Goal: Transaction & Acquisition: Purchase product/service

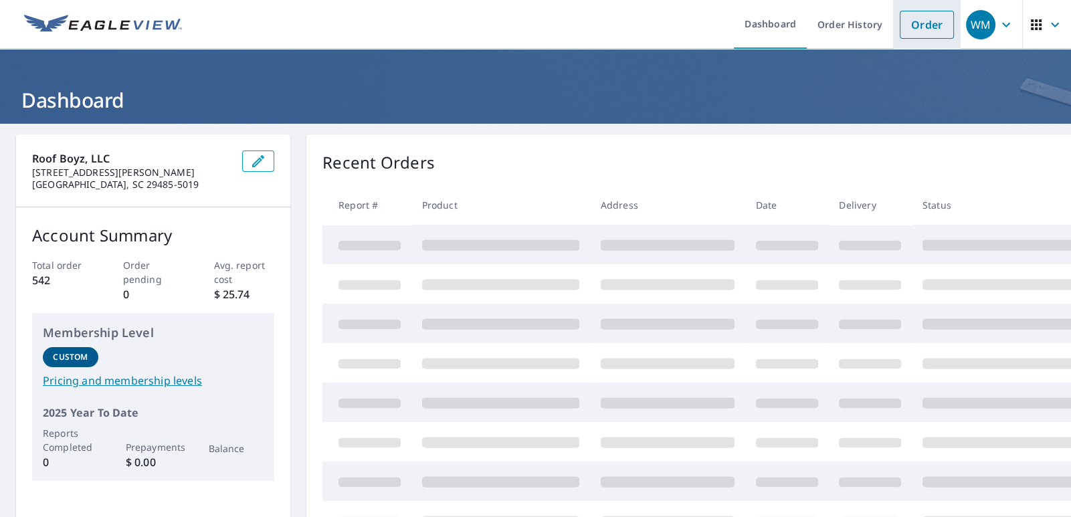
click at [920, 26] on link "Order" at bounding box center [926, 25] width 54 height 28
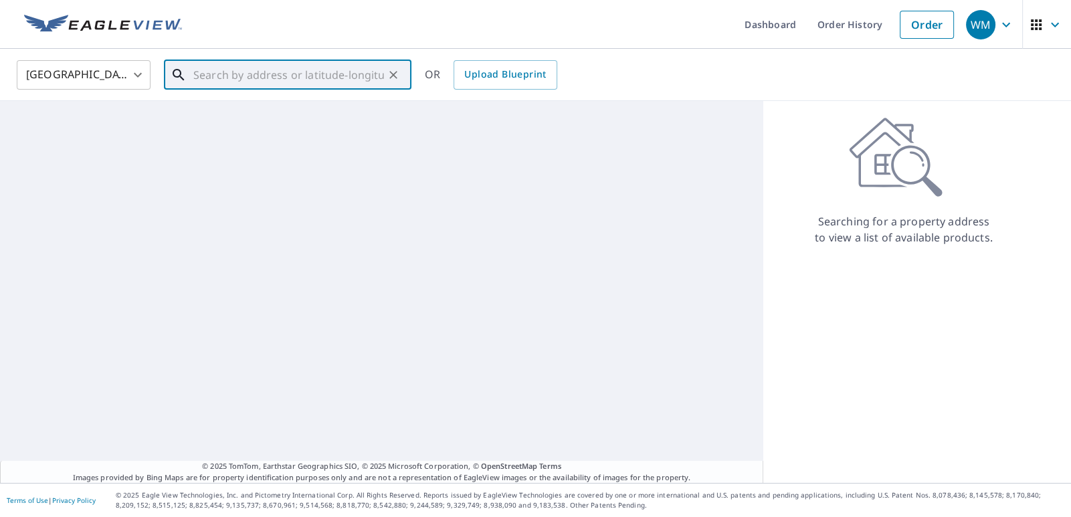
click at [314, 82] on input "text" at bounding box center [288, 74] width 191 height 37
paste input "[STREET_ADDRESS][PERSON_NAME]"
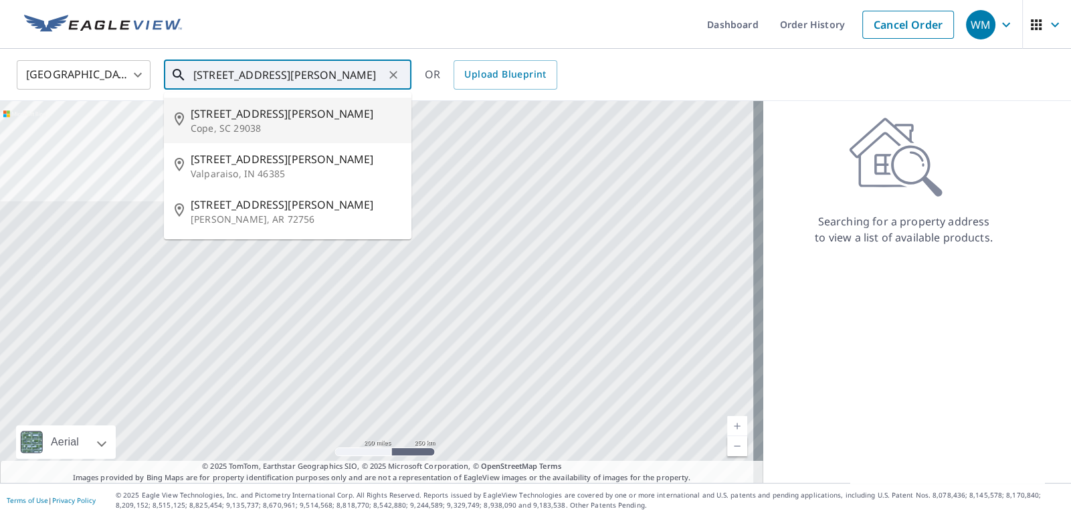
click at [273, 122] on p "Cope, SC 29038" at bounding box center [296, 128] width 210 height 13
type input "[STREET_ADDRESS][PERSON_NAME][PERSON_NAME]"
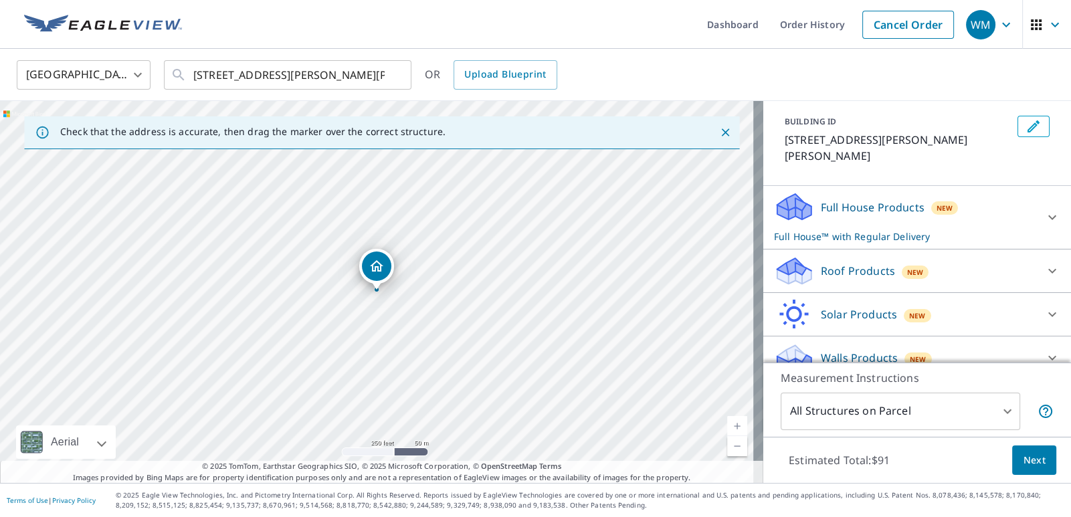
click at [1008, 255] on div "Roof Products New" at bounding box center [905, 270] width 262 height 31
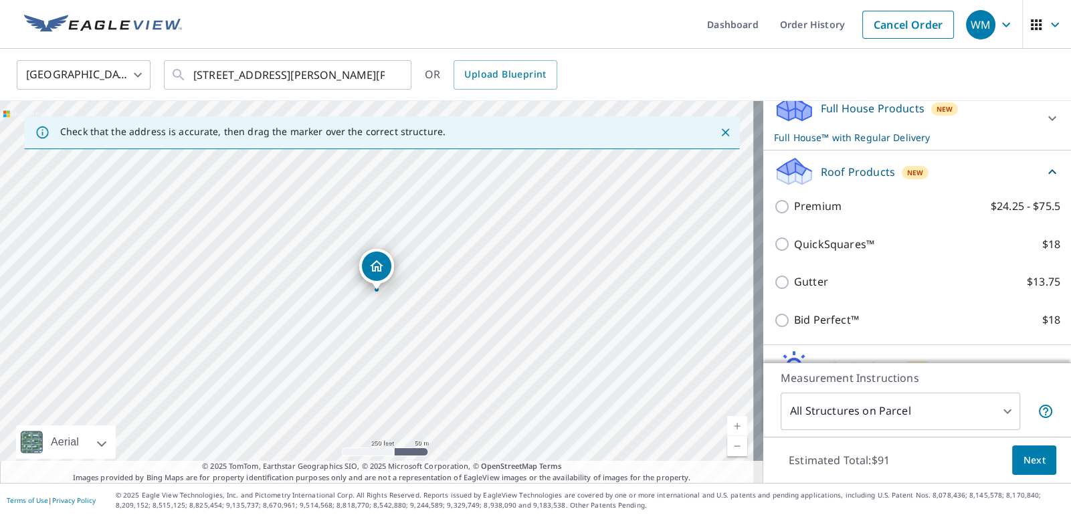
scroll to position [170, 0]
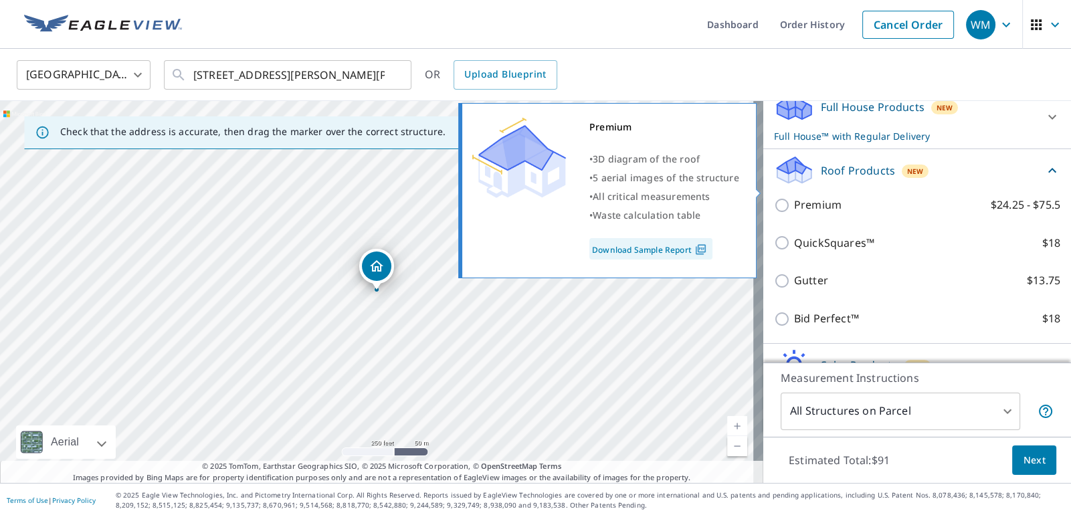
click at [992, 197] on p "$24.25 - $75.5" at bounding box center [1025, 205] width 70 height 17
click at [794, 197] on input "Premium $24.25 - $75.5" at bounding box center [784, 205] width 20 height 16
checkbox input "true"
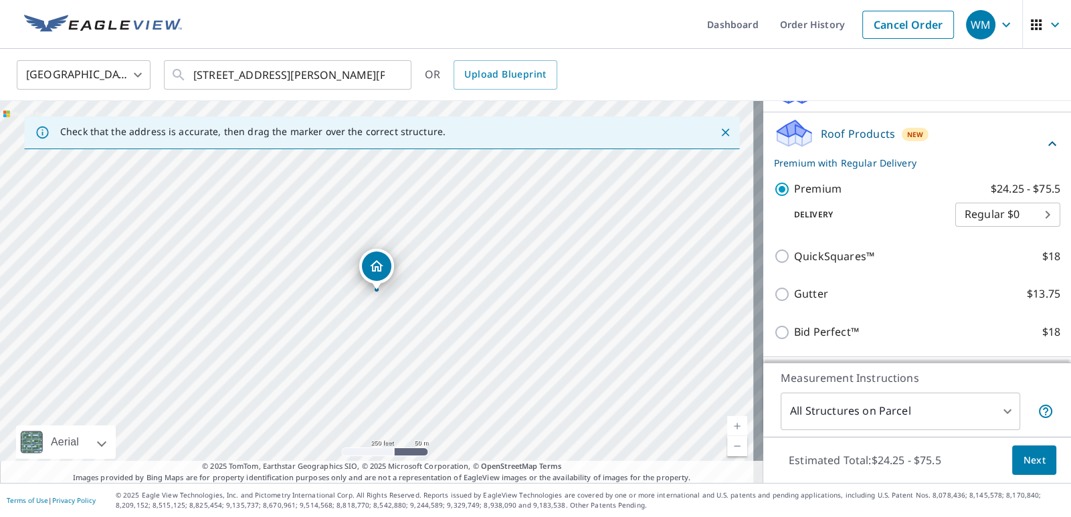
scroll to position [168, 0]
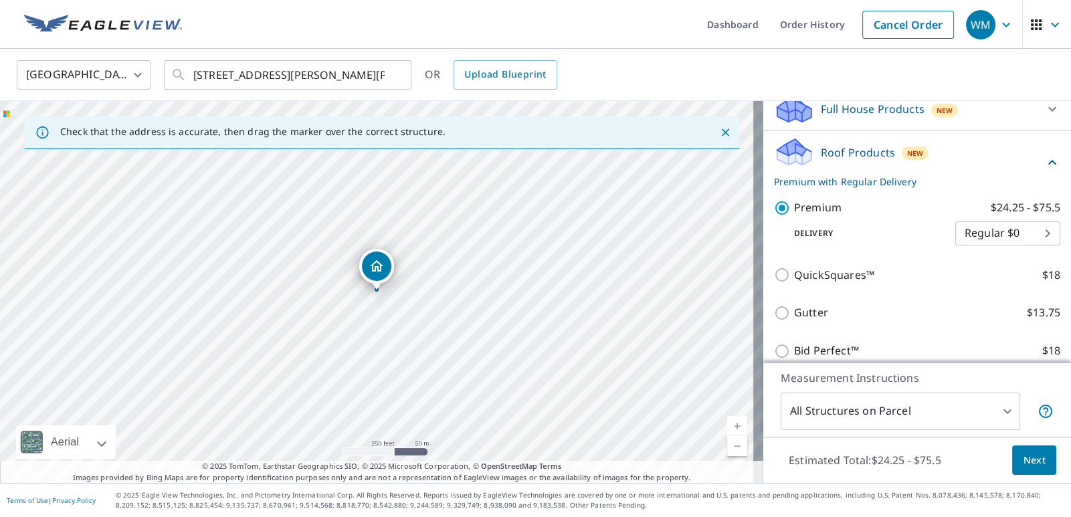
click at [1047, 225] on div "Roof Products New Premium with Regular Delivery Premium $24.25 - $75.5 Delivery…" at bounding box center [917, 253] width 308 height 245
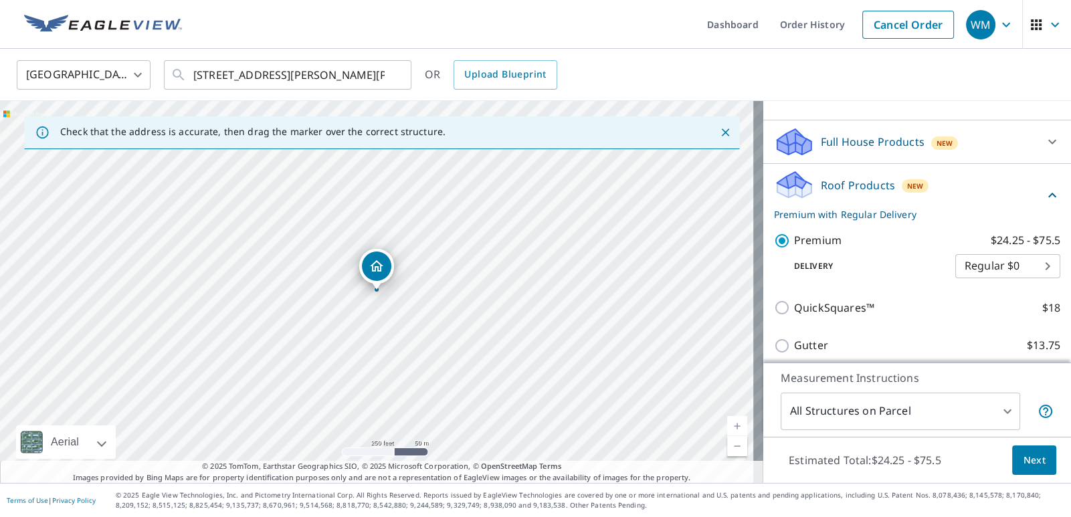
scroll to position [92, 0]
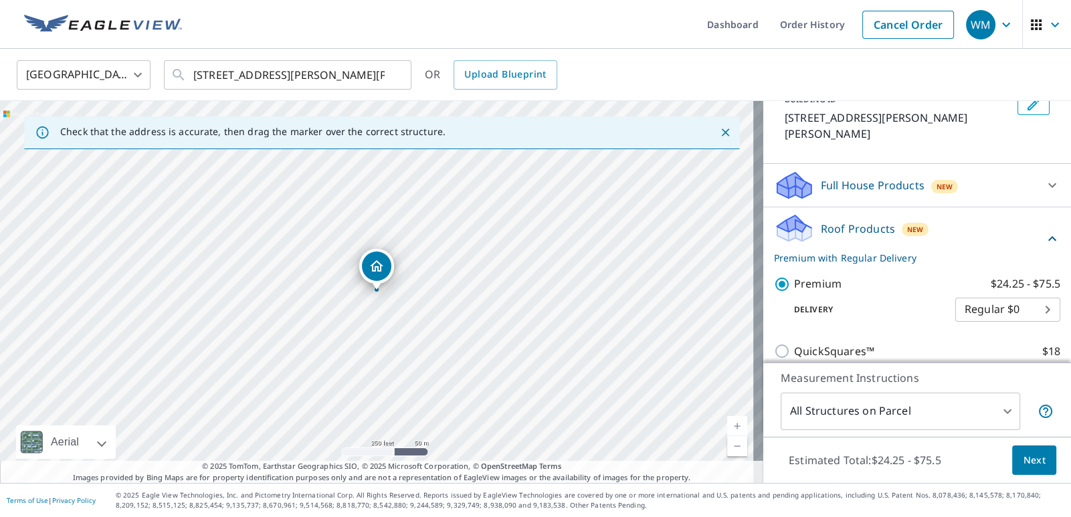
click at [1044, 231] on icon at bounding box center [1052, 239] width 16 height 16
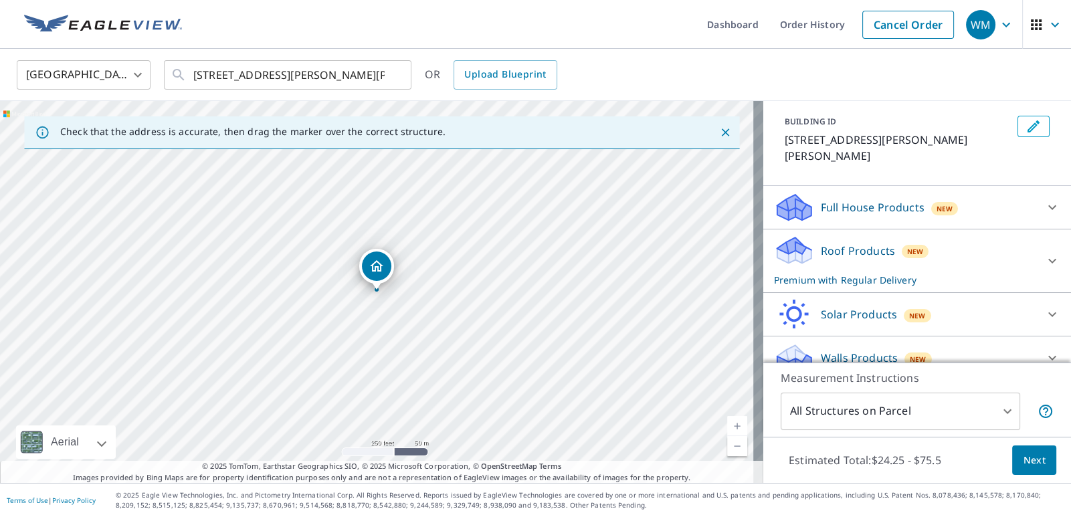
click at [1024, 167] on div "PROPERTY TYPE Residential Commercial Multi-Family This is a complex BUILDING ID…" at bounding box center [917, 108] width 308 height 154
click at [1044, 199] on icon at bounding box center [1052, 207] width 16 height 16
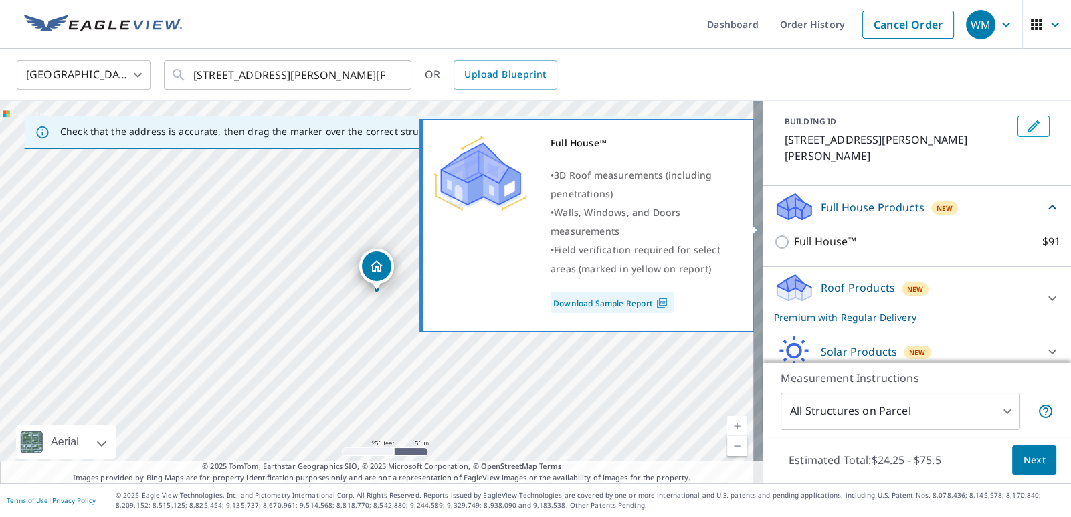
click at [777, 234] on input "Full House™ $91" at bounding box center [784, 242] width 20 height 16
checkbox input "true"
checkbox input "false"
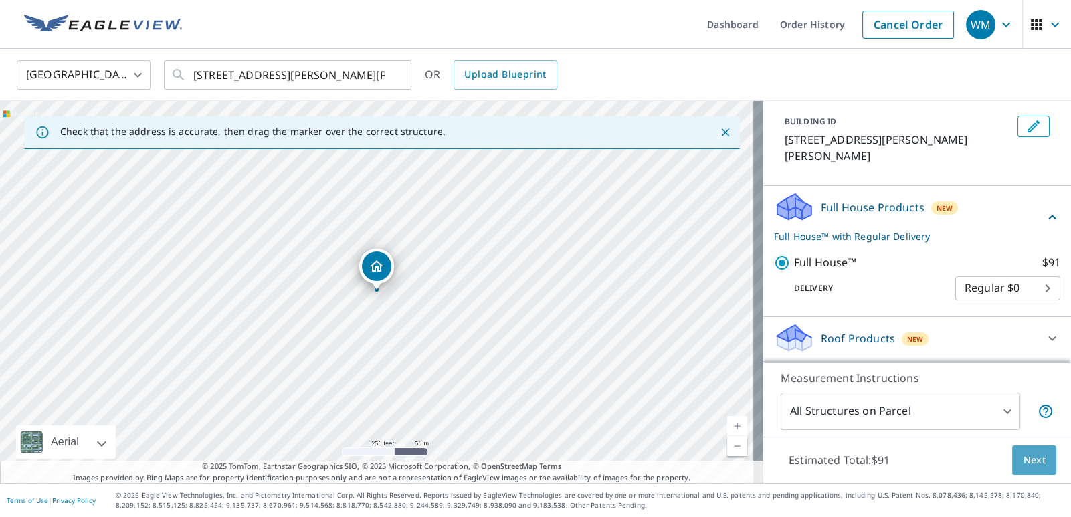
click at [1022, 469] on button "Next" at bounding box center [1034, 460] width 44 height 30
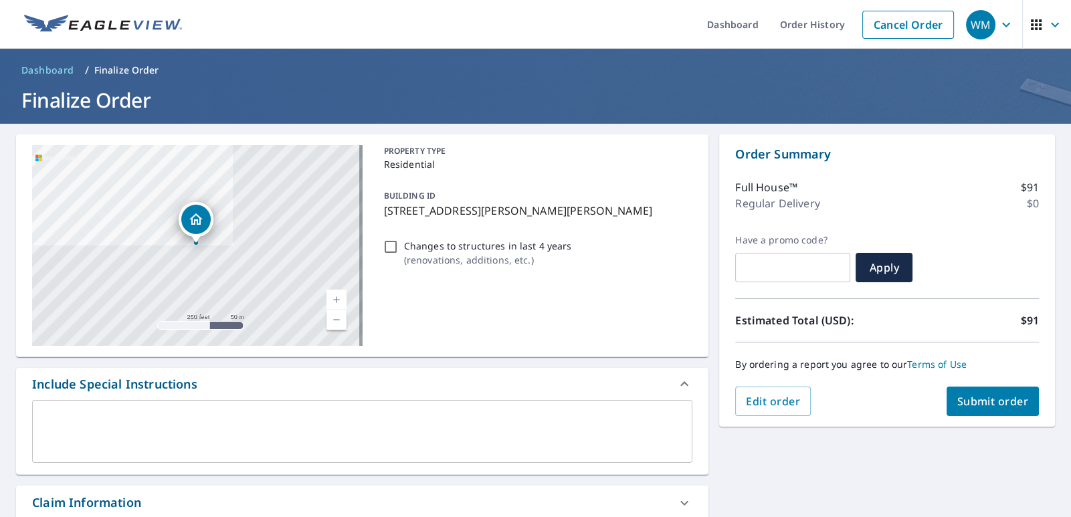
click at [995, 403] on span "Submit order" at bounding box center [993, 401] width 72 height 15
checkbox input "true"
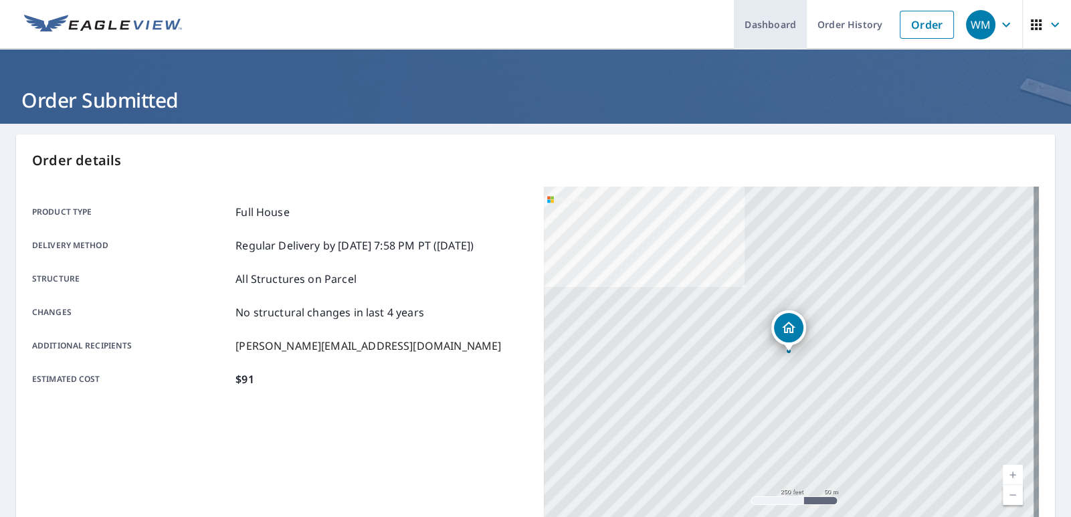
click at [775, 19] on link "Dashboard" at bounding box center [770, 24] width 73 height 49
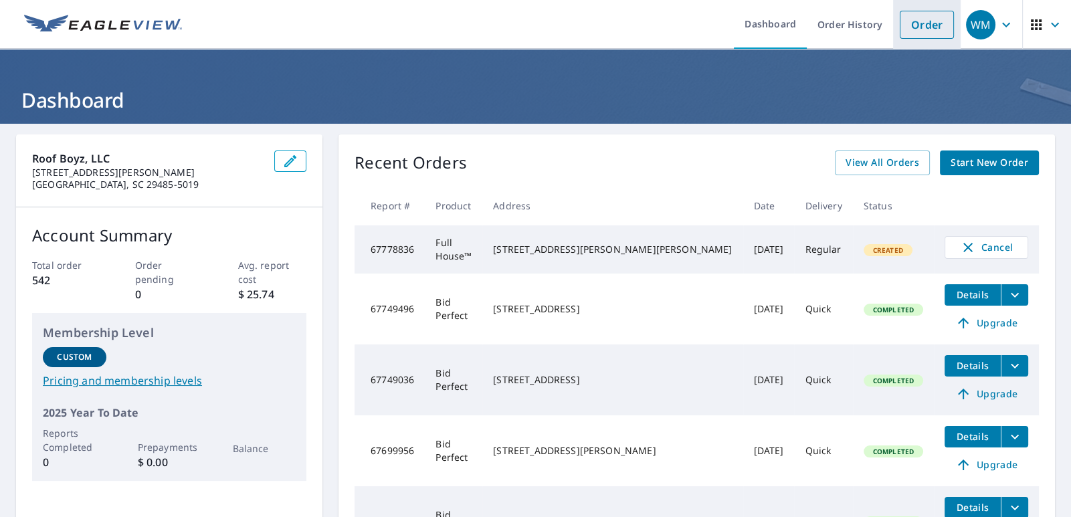
click at [908, 32] on link "Order" at bounding box center [926, 25] width 54 height 28
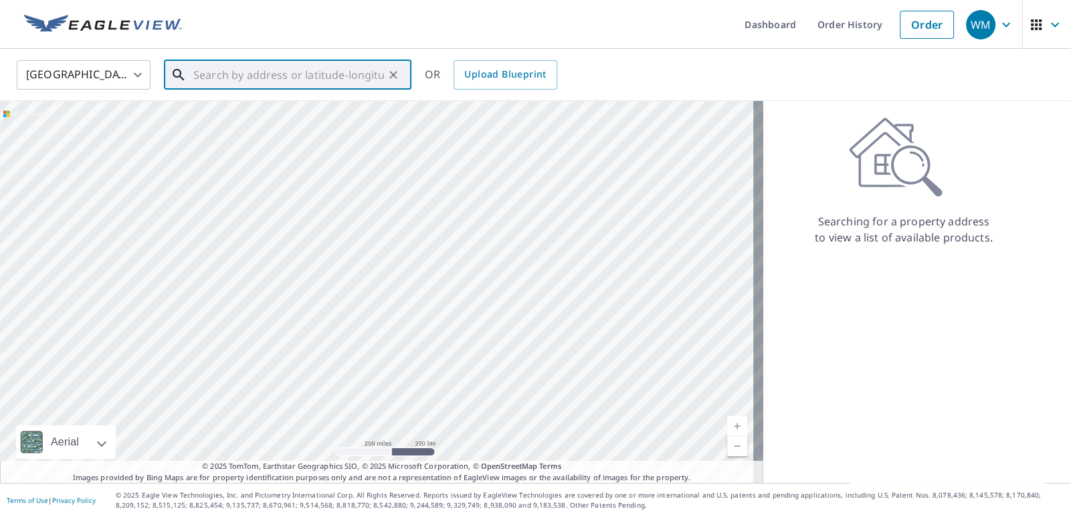
click at [314, 86] on input "text" at bounding box center [288, 74] width 191 height 37
paste input "[STREET_ADDRESS]"
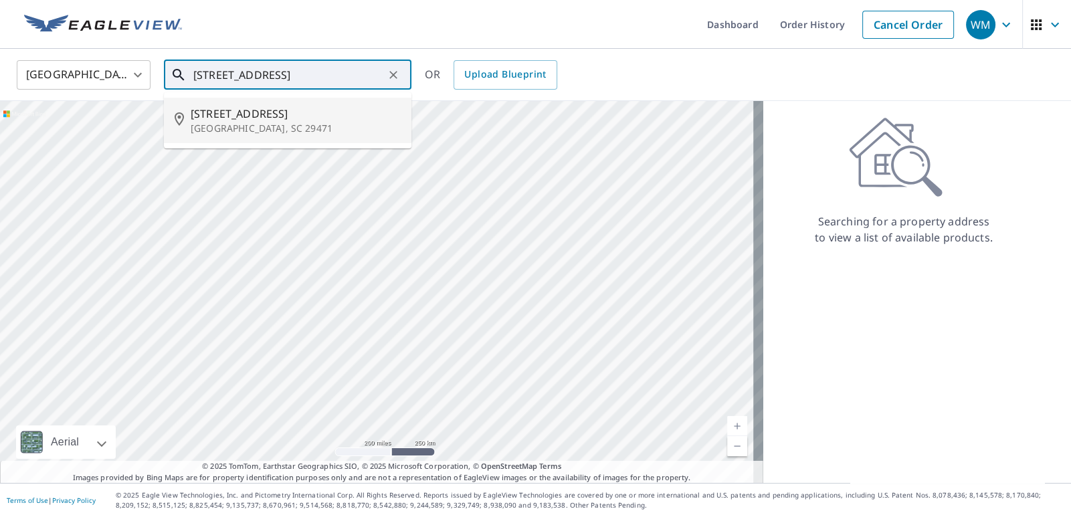
click at [298, 112] on span "[STREET_ADDRESS]" at bounding box center [296, 114] width 210 height 16
type input "[STREET_ADDRESS]"
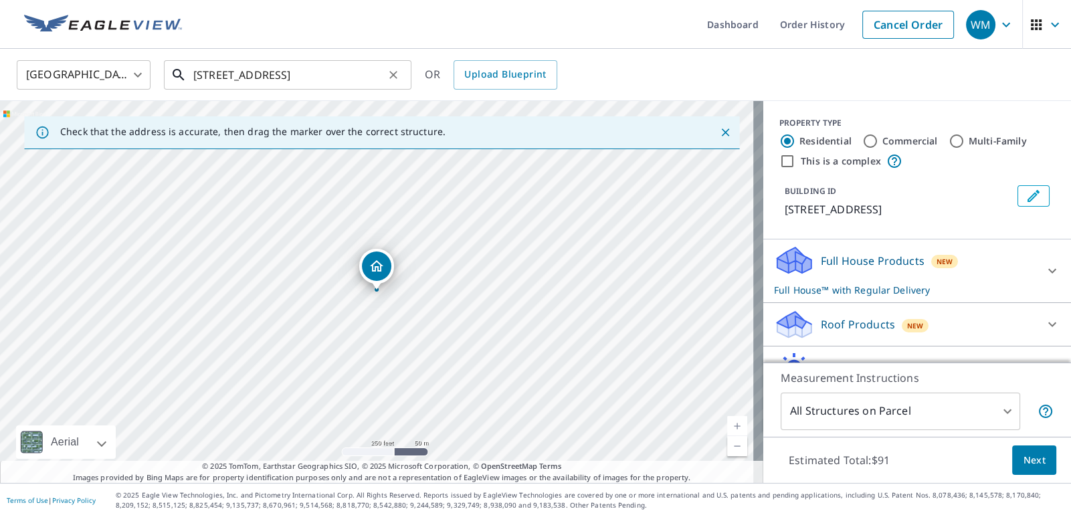
click at [361, 80] on input "[STREET_ADDRESS]" at bounding box center [288, 74] width 191 height 37
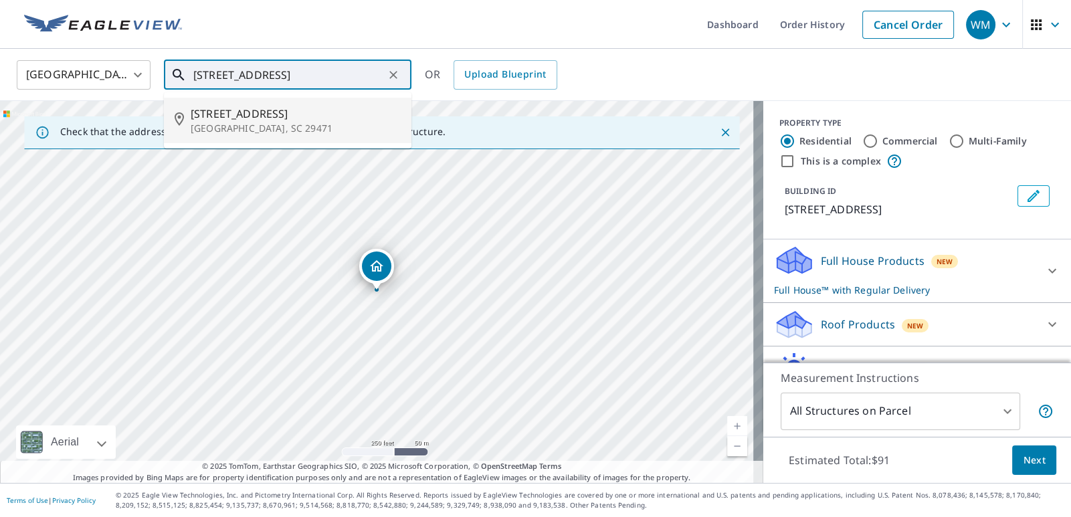
click at [310, 116] on span "[STREET_ADDRESS]" at bounding box center [296, 114] width 210 height 16
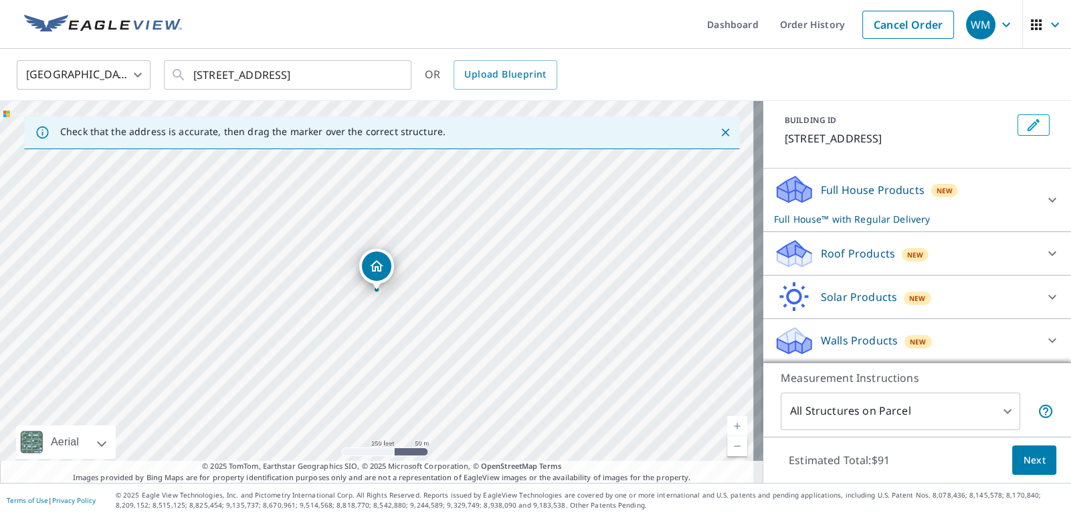
scroll to position [86, 0]
click at [987, 262] on div "Roof Products New" at bounding box center [905, 253] width 262 height 31
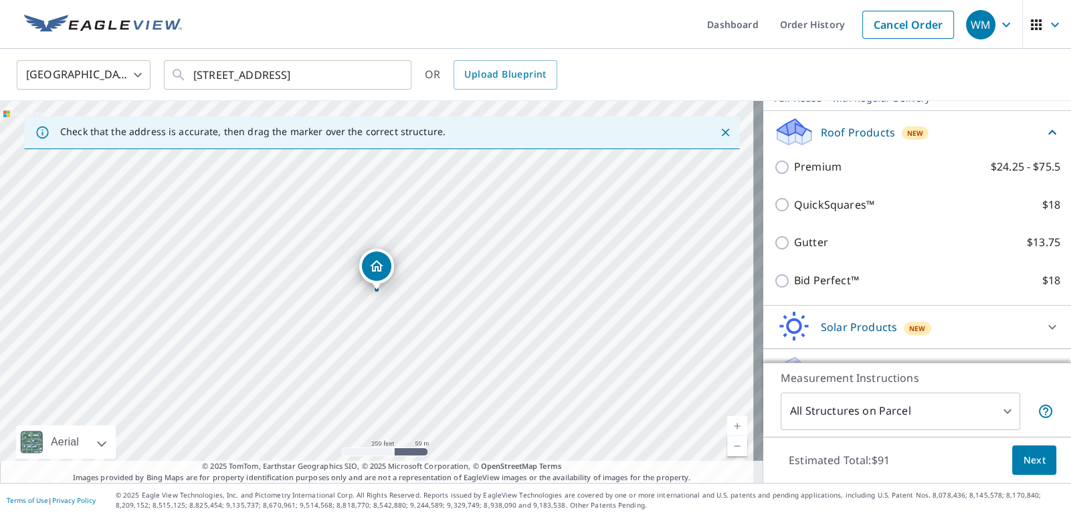
scroll to position [207, 0]
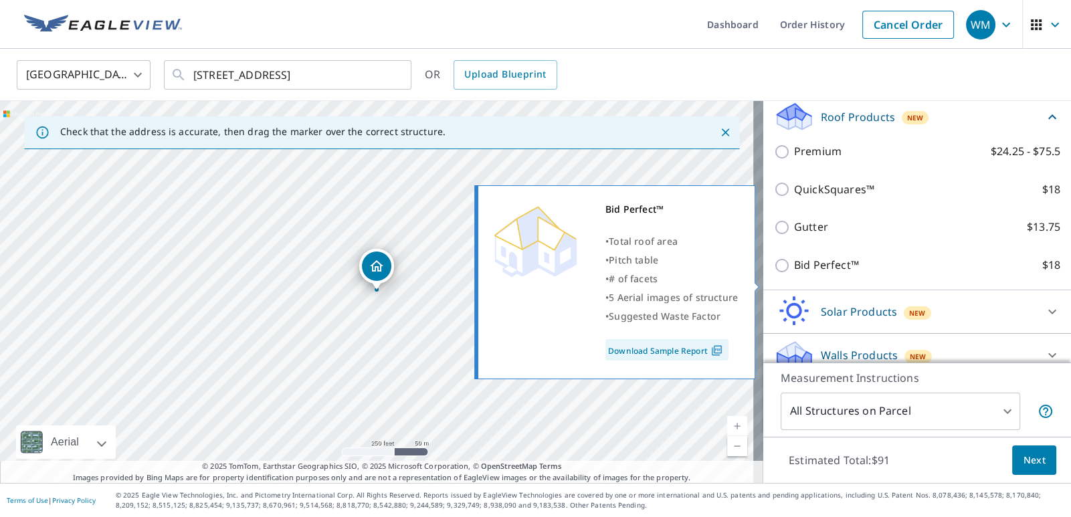
click at [968, 273] on label "Bid Perfect™ $18" at bounding box center [927, 265] width 266 height 17
click at [794, 273] on input "Bid Perfect™ $18" at bounding box center [784, 265] width 20 height 16
checkbox input "true"
type input "1"
checkbox input "false"
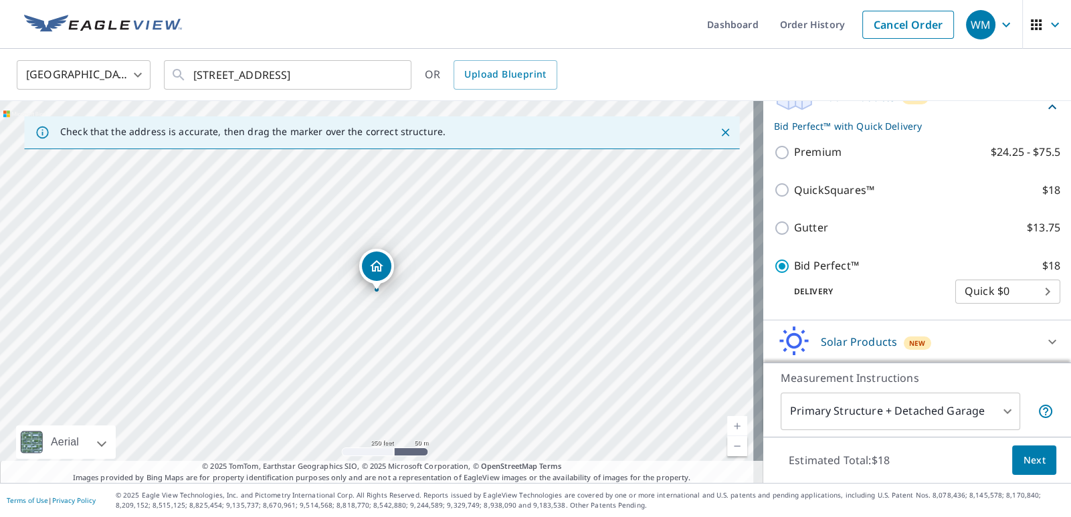
scroll to position [254, 0]
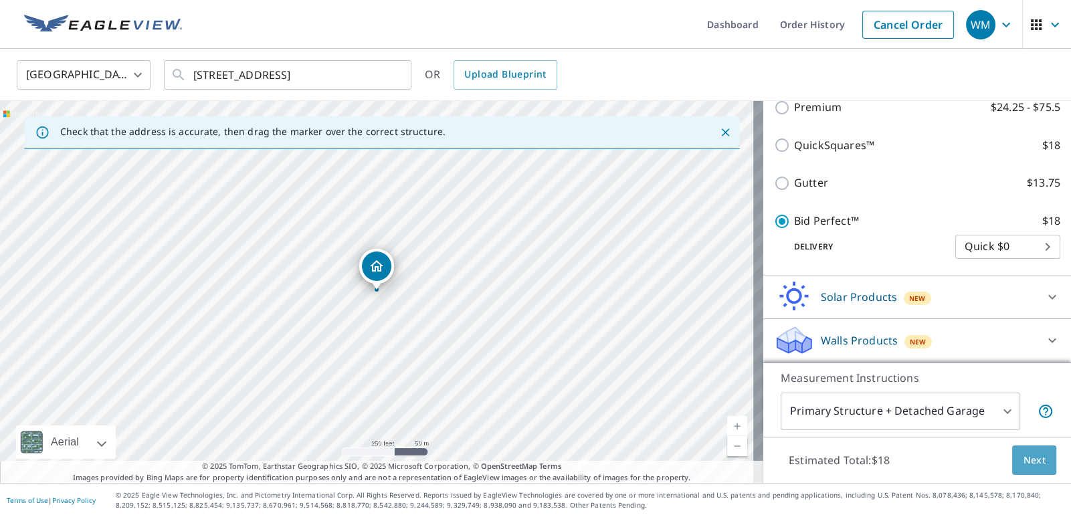
click at [1026, 461] on span "Next" at bounding box center [1033, 460] width 23 height 17
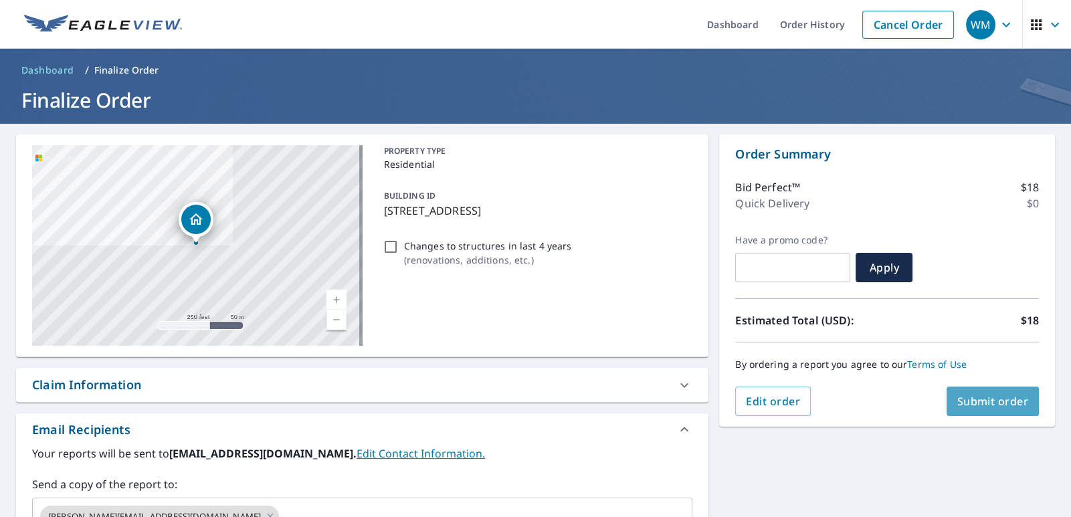
click at [996, 400] on span "Submit order" at bounding box center [993, 401] width 72 height 15
checkbox input "true"
